Goal: Information Seeking & Learning: Find specific fact

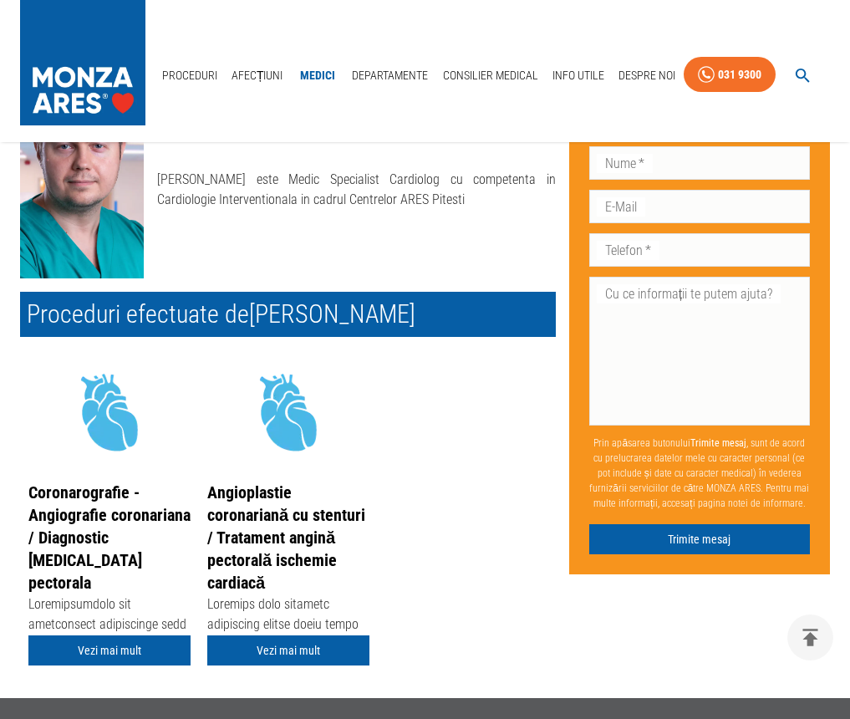
scroll to position [167, 0]
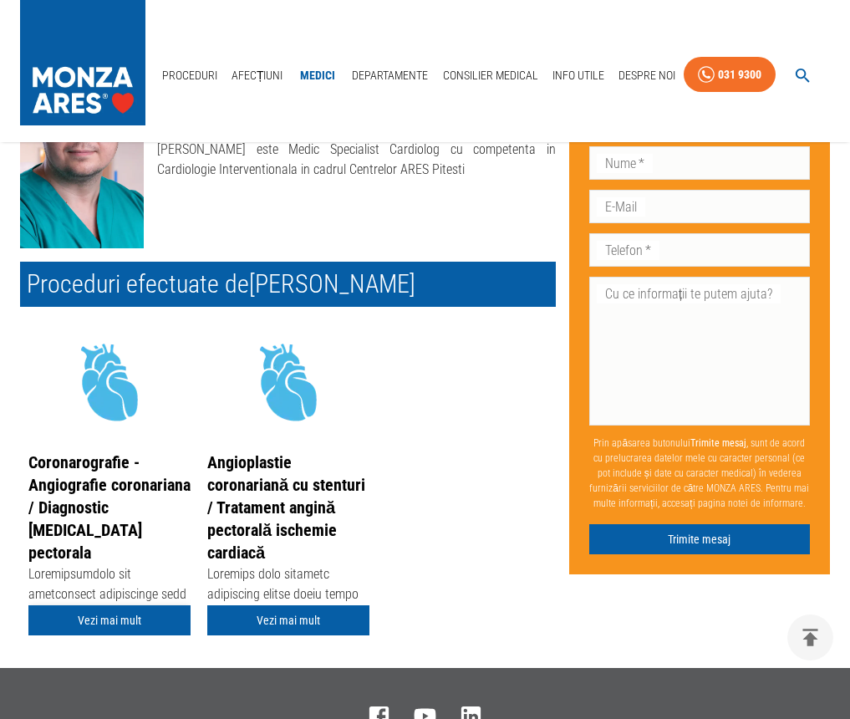
click at [107, 614] on link "Vezi mai mult" at bounding box center [109, 620] width 162 height 31
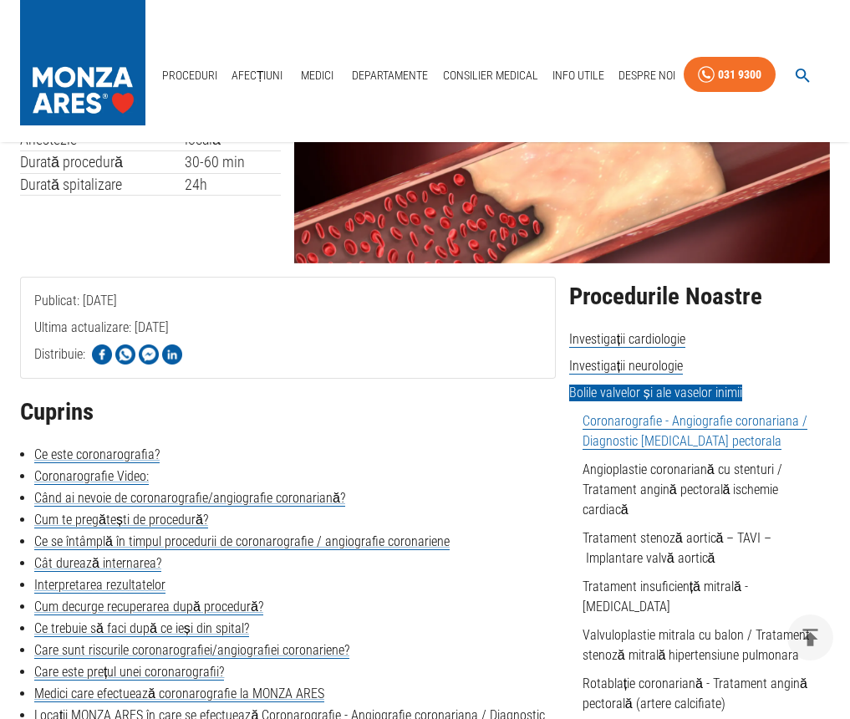
scroll to position [251, 0]
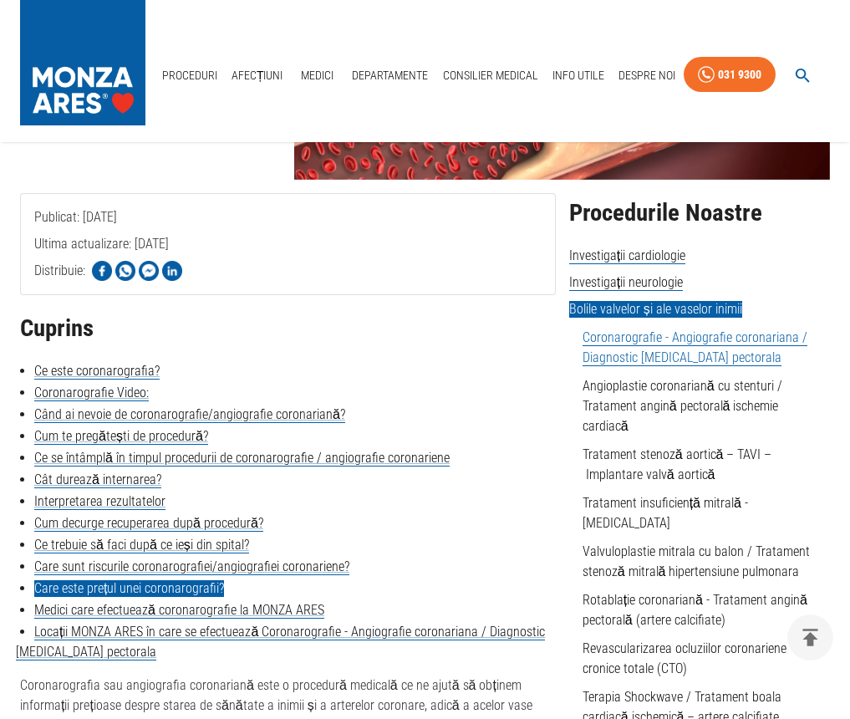
click at [136, 580] on link "Care este prețul unei coronarografii?" at bounding box center [129, 588] width 190 height 17
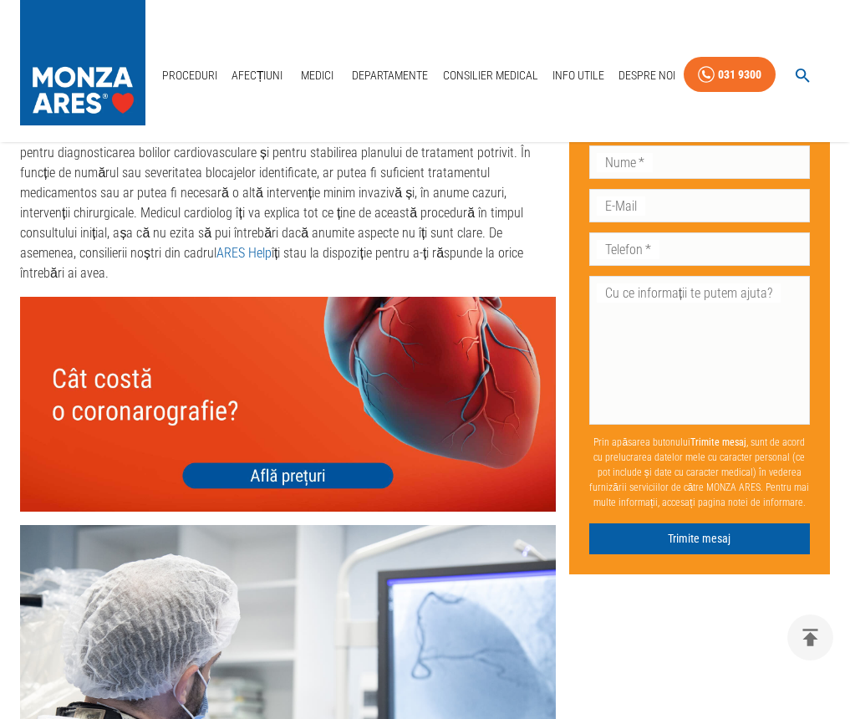
scroll to position [4943, 0]
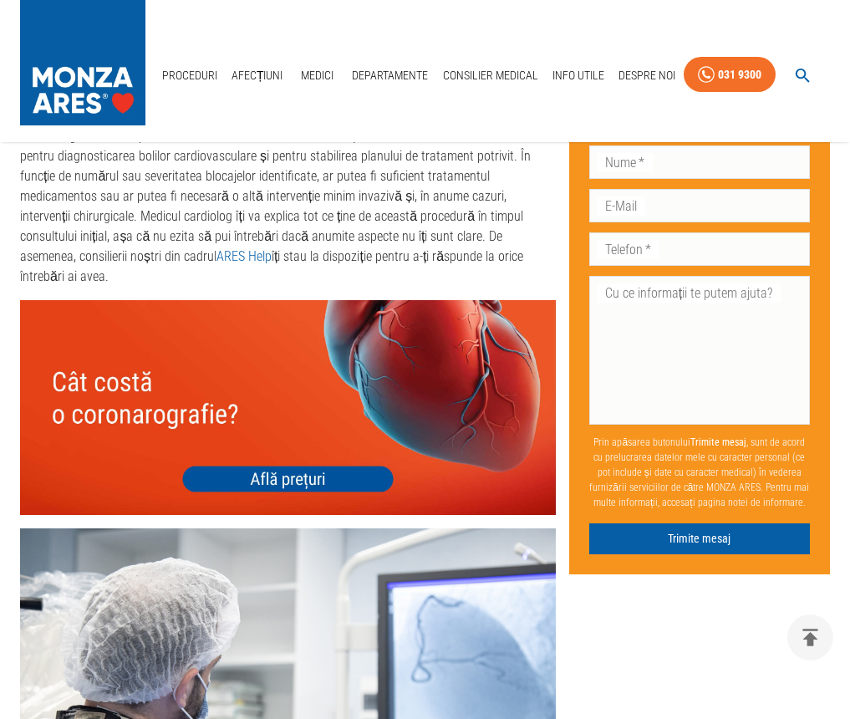
click at [299, 514] on img at bounding box center [288, 407] width 536 height 214
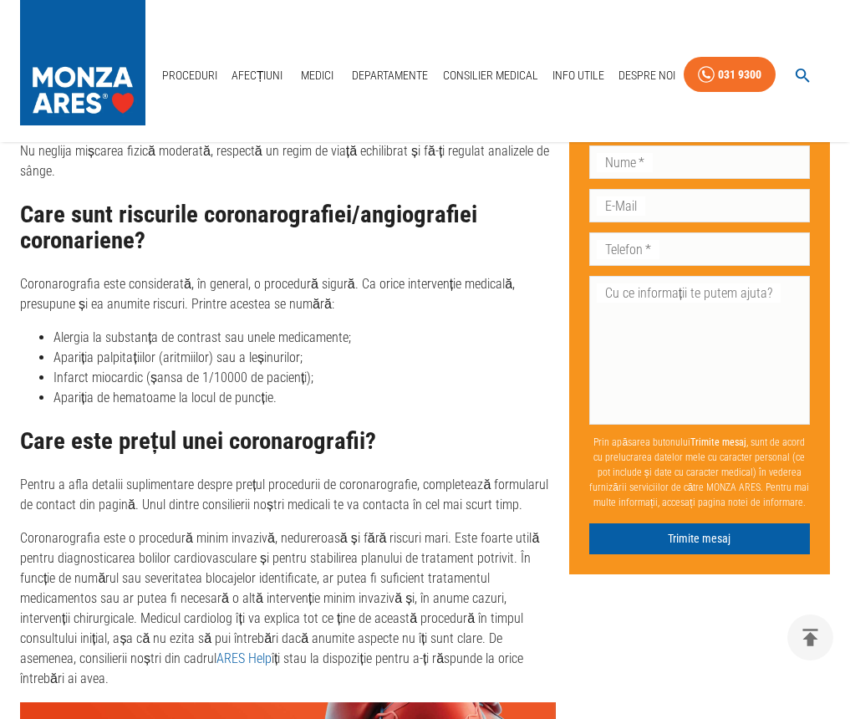
scroll to position [4971, 0]
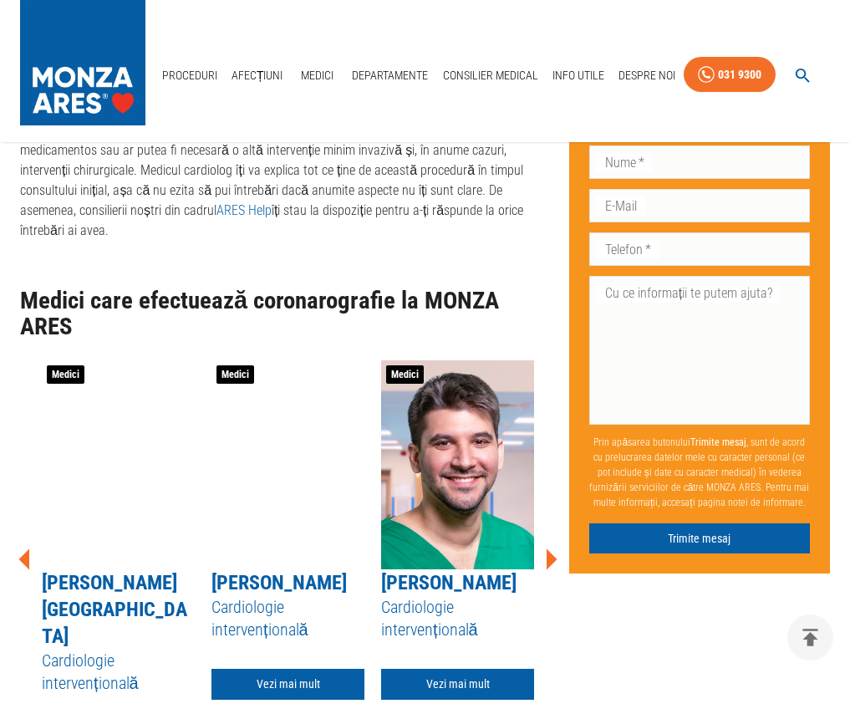
scroll to position [5299, 0]
